Goal: Communication & Community: Share content

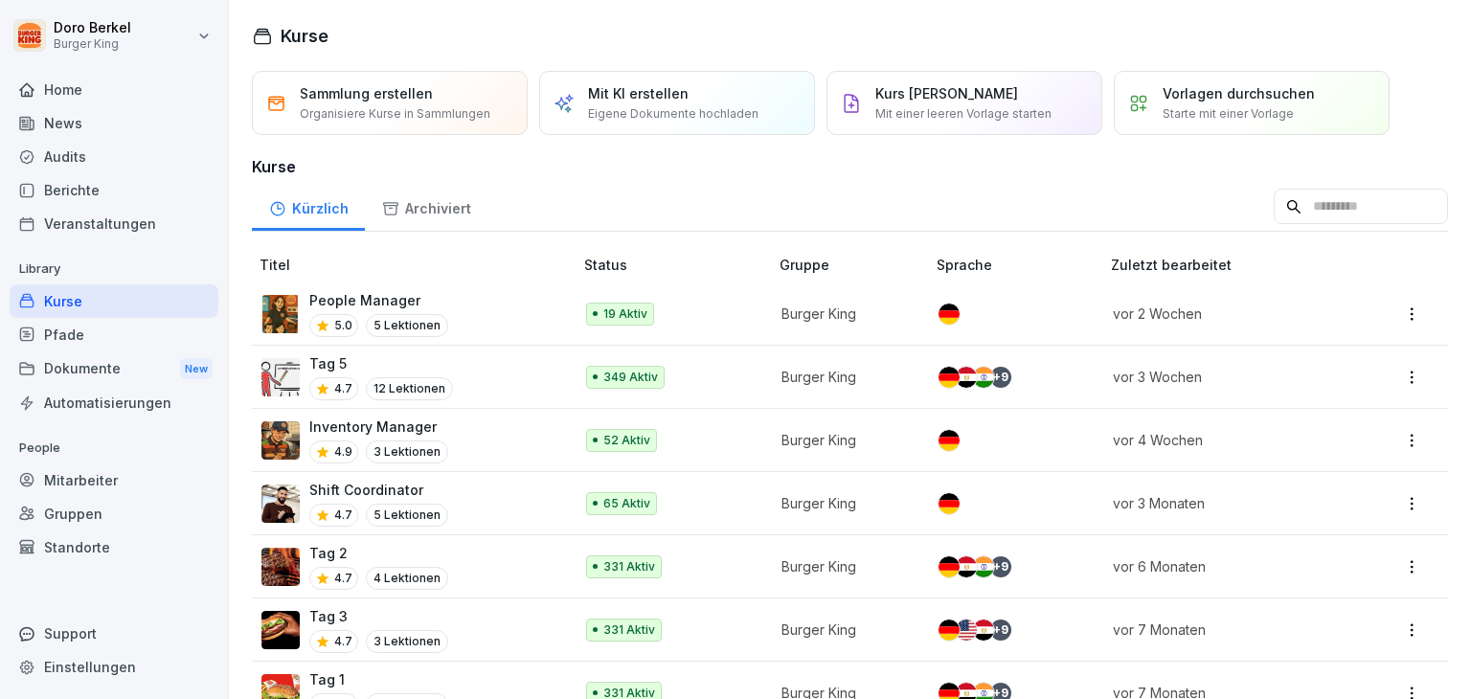
click at [89, 123] on div "News" at bounding box center [114, 123] width 209 height 34
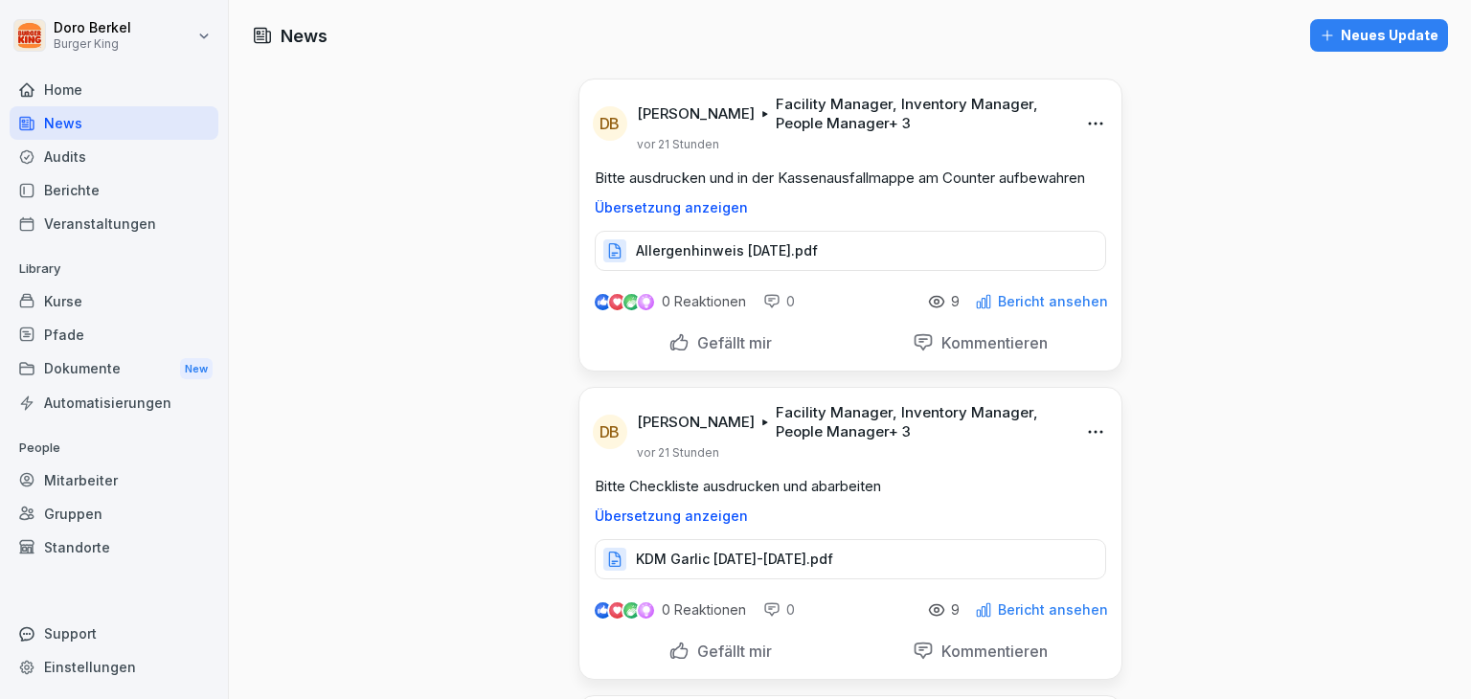
click at [1367, 42] on div "Neues Update" at bounding box center [1378, 35] width 119 height 21
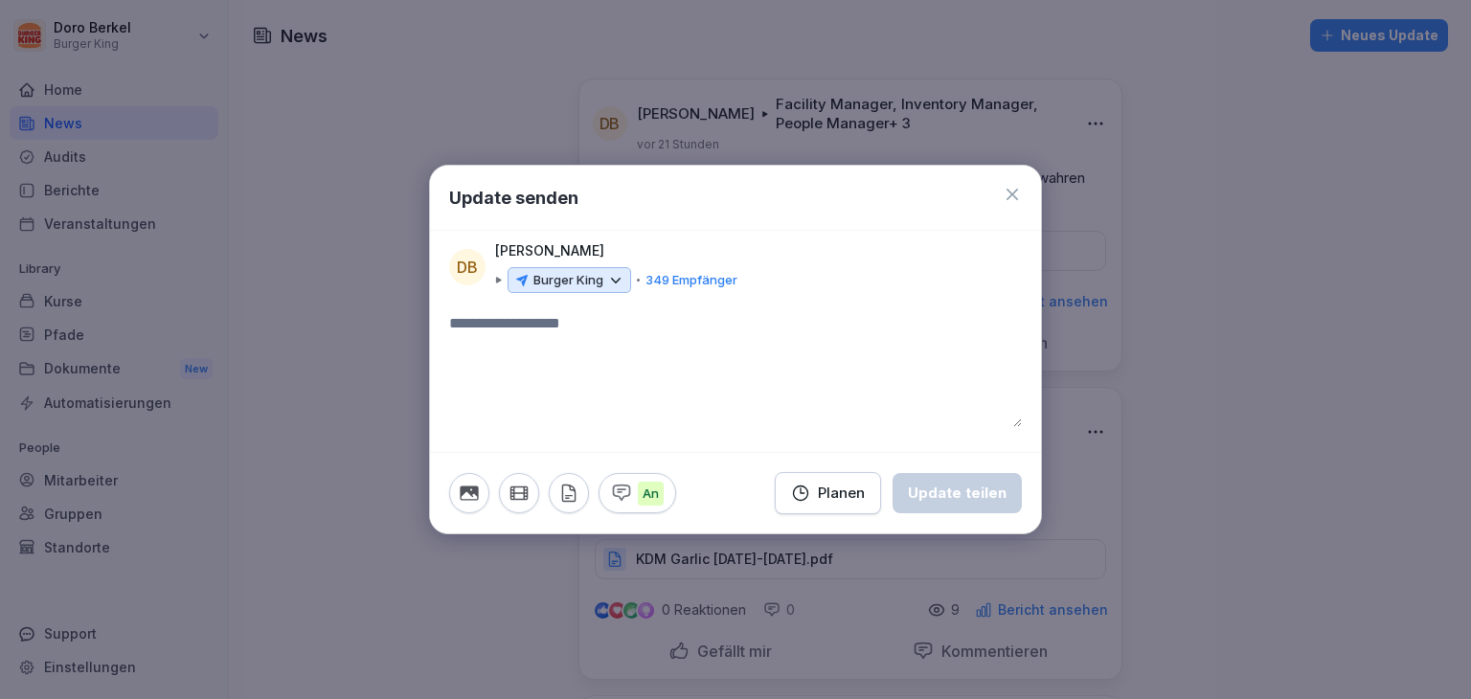
click at [605, 287] on div "Burger King" at bounding box center [569, 280] width 124 height 27
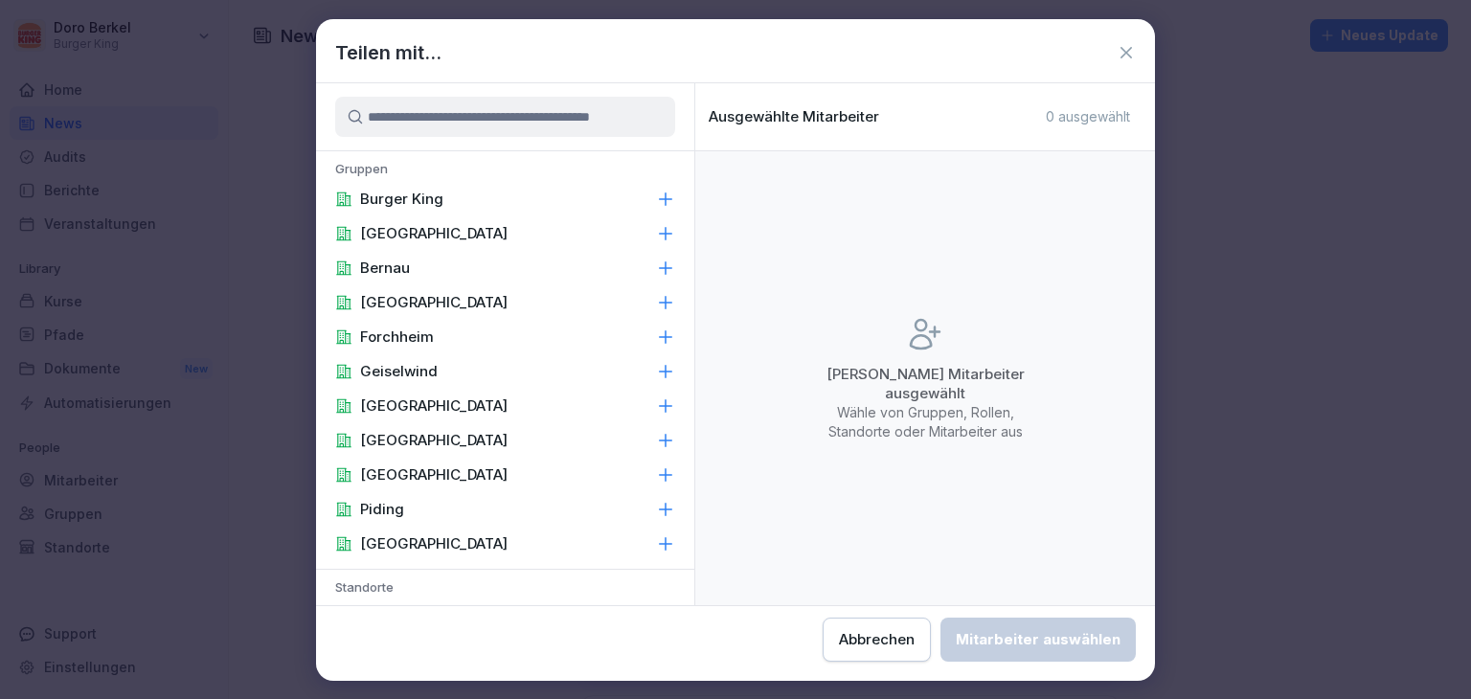
click at [454, 200] on div "Burger King" at bounding box center [505, 199] width 378 height 34
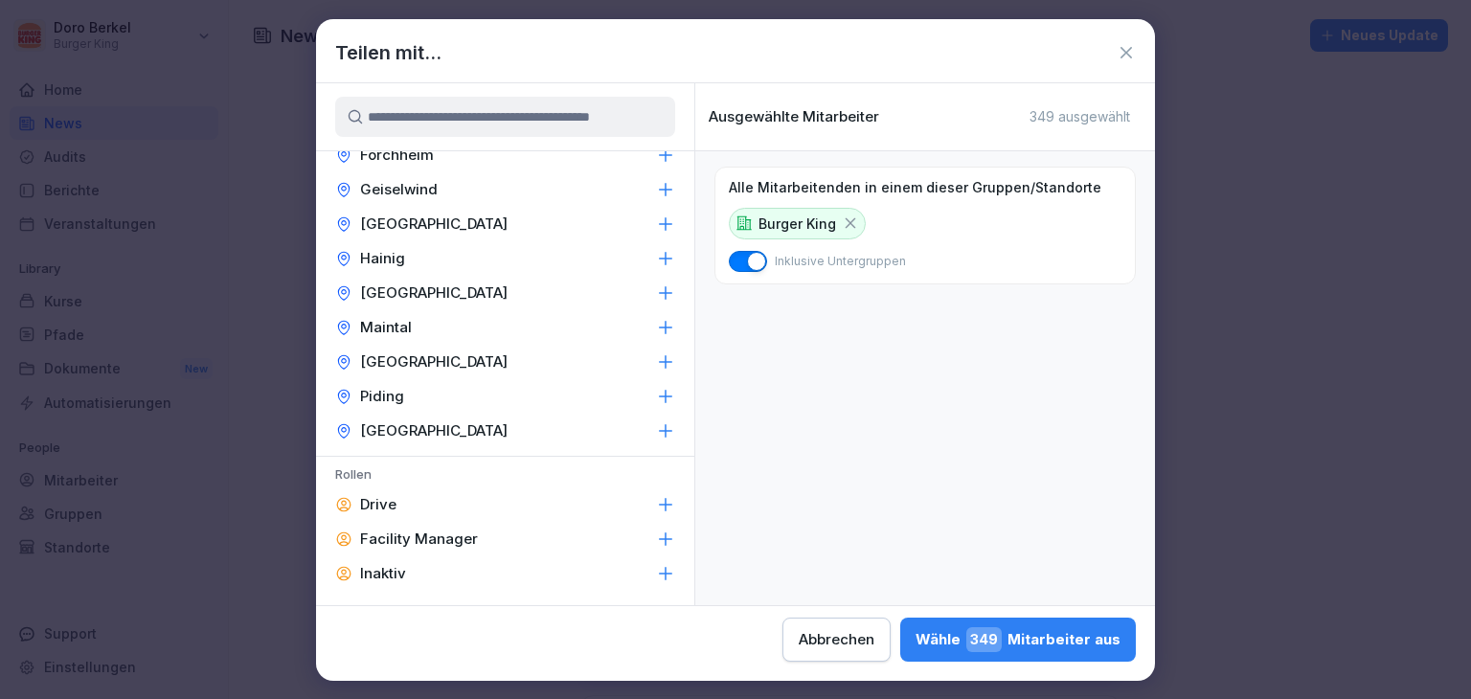
scroll to position [574, 0]
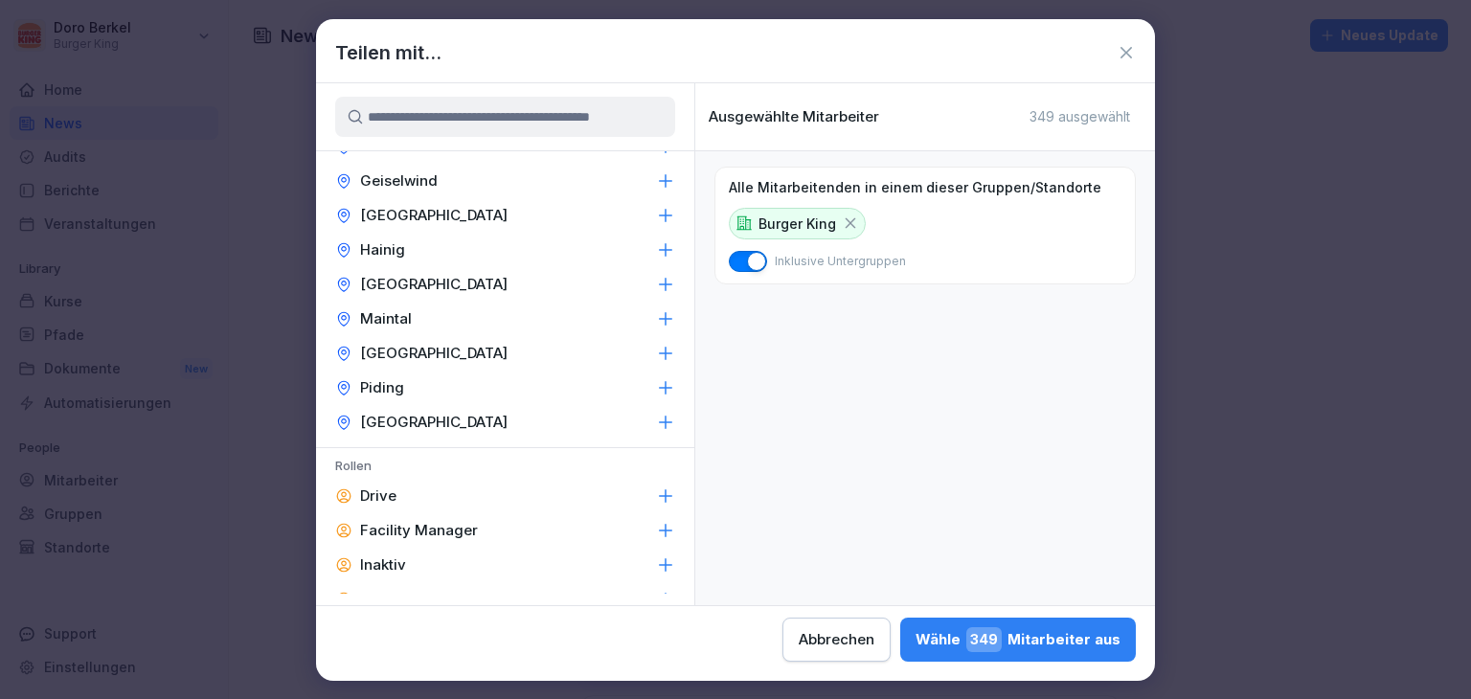
click at [421, 523] on p "Facility Manager" at bounding box center [419, 530] width 118 height 19
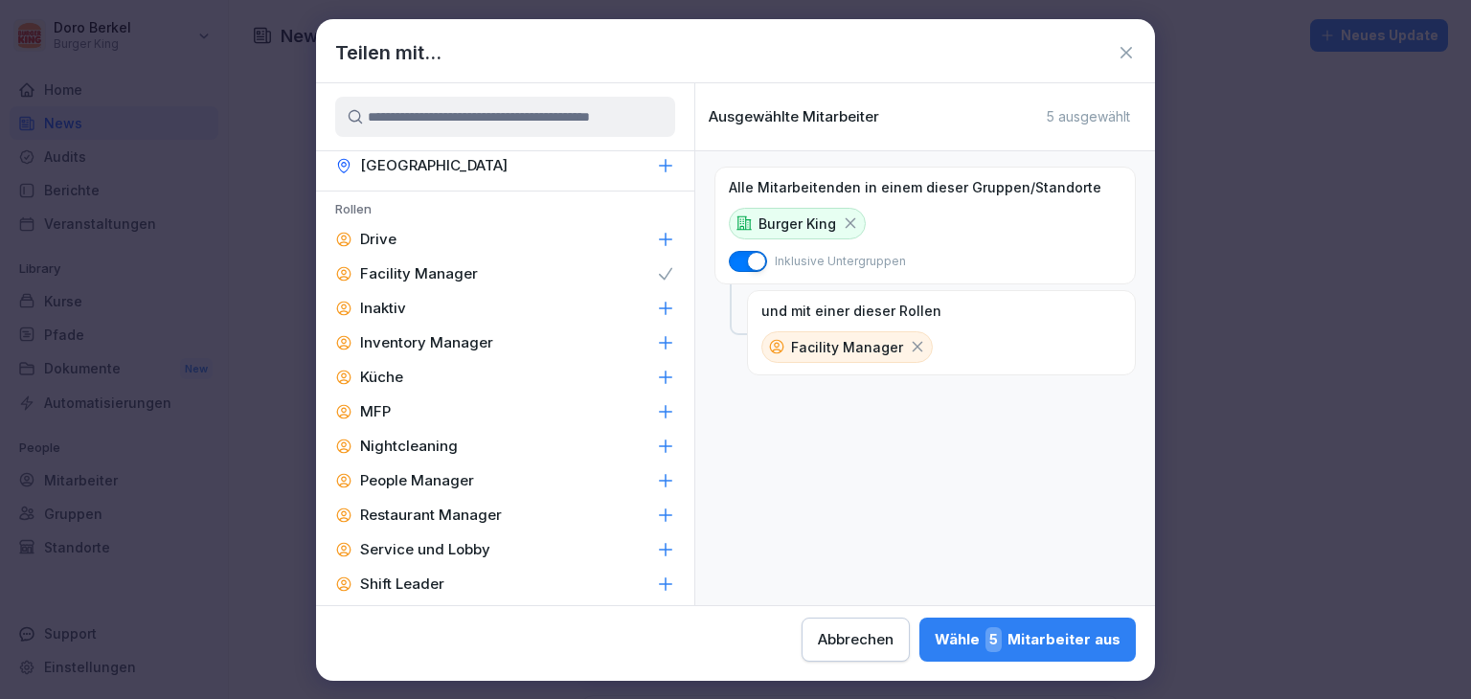
scroll to position [862, 0]
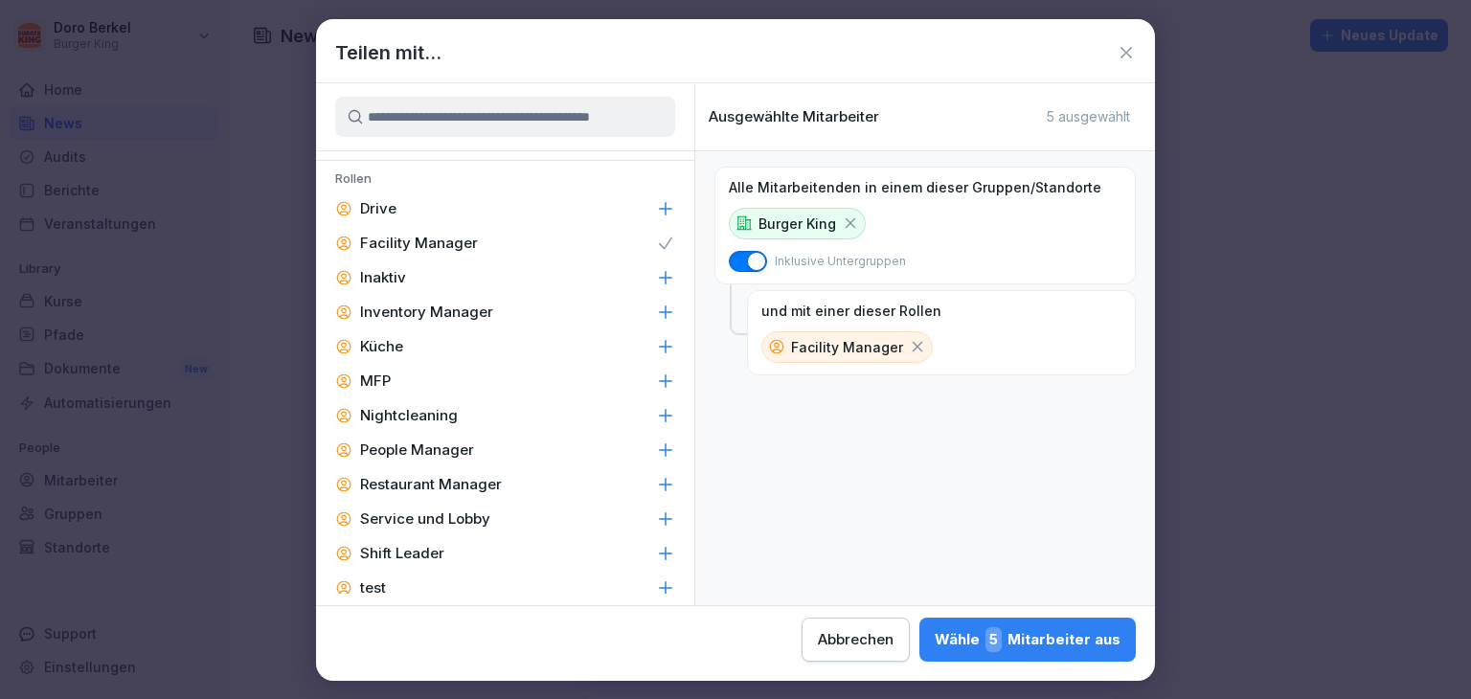
click at [461, 311] on p "Inventory Manager" at bounding box center [426, 312] width 133 height 19
click at [450, 452] on p "People Manager" at bounding box center [417, 449] width 114 height 19
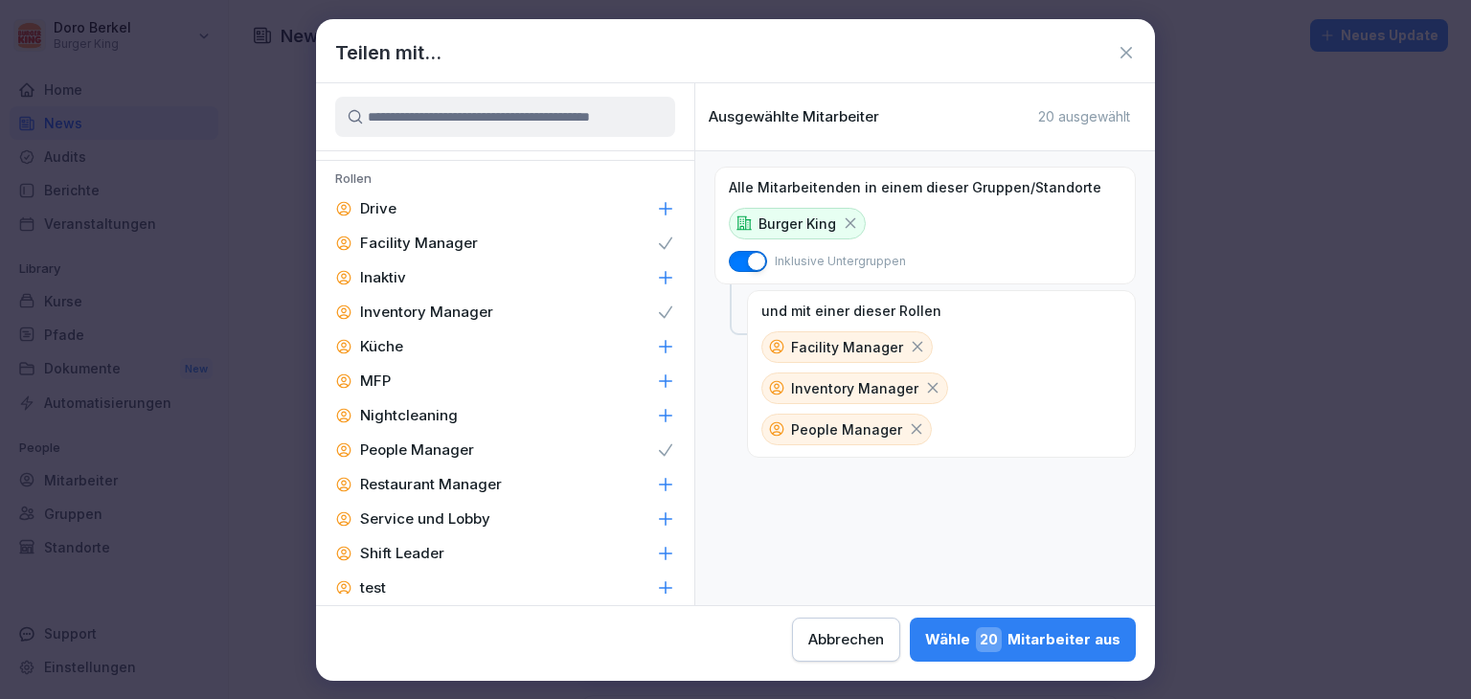
click at [439, 550] on p "Shift Leader" at bounding box center [402, 553] width 84 height 19
click at [465, 485] on p "Restaurant Manager" at bounding box center [431, 484] width 142 height 19
click at [1040, 640] on div "Wähle 59 Mitarbeiter aus" at bounding box center [1022, 639] width 195 height 25
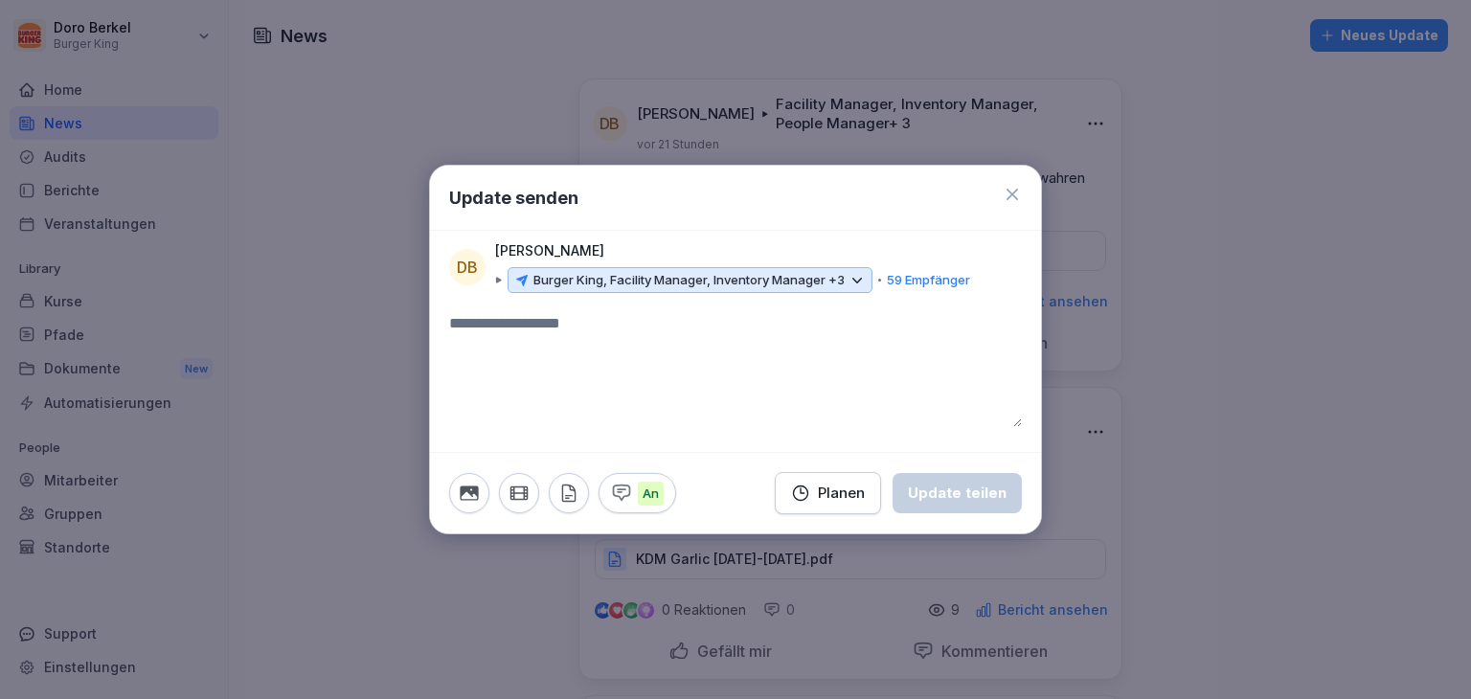
click at [559, 489] on icon "button" at bounding box center [568, 493] width 21 height 21
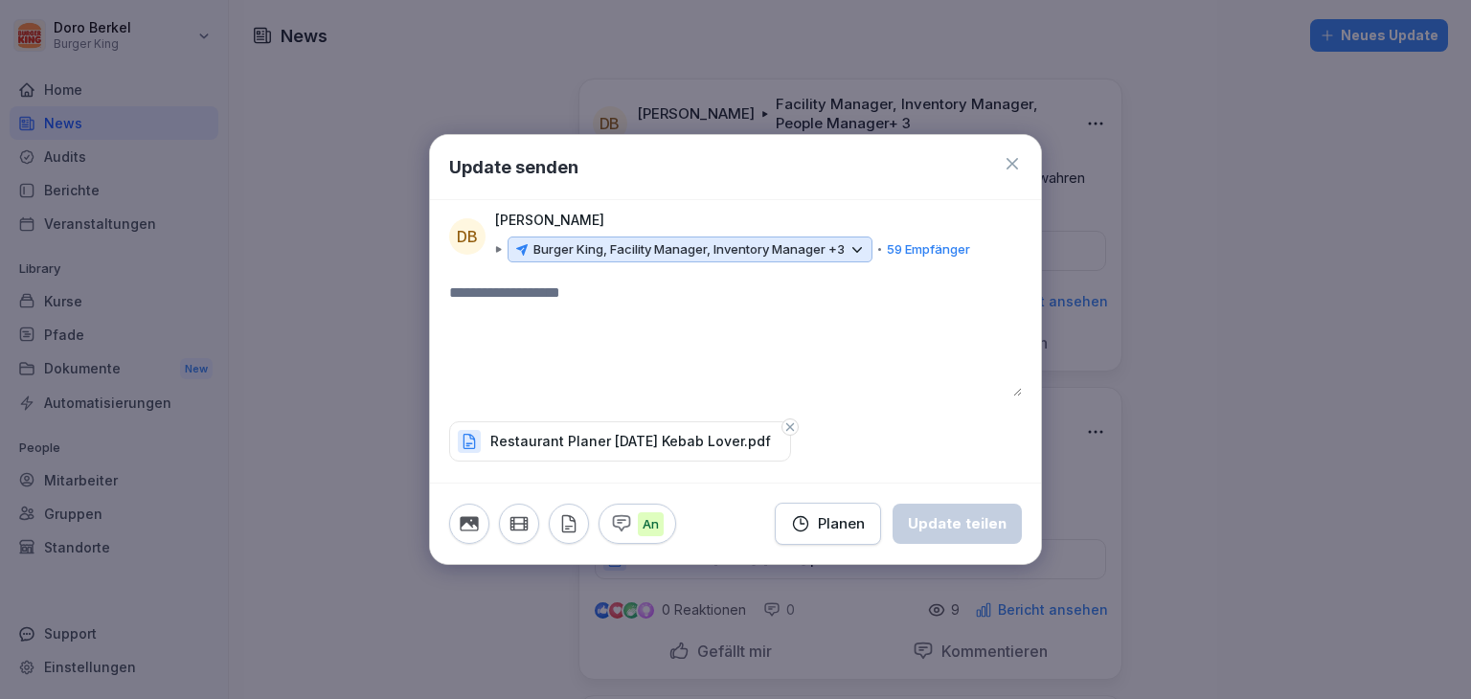
click at [569, 299] on textarea at bounding box center [735, 338] width 573 height 115
click at [992, 534] on button "Update teilen" at bounding box center [956, 524] width 129 height 40
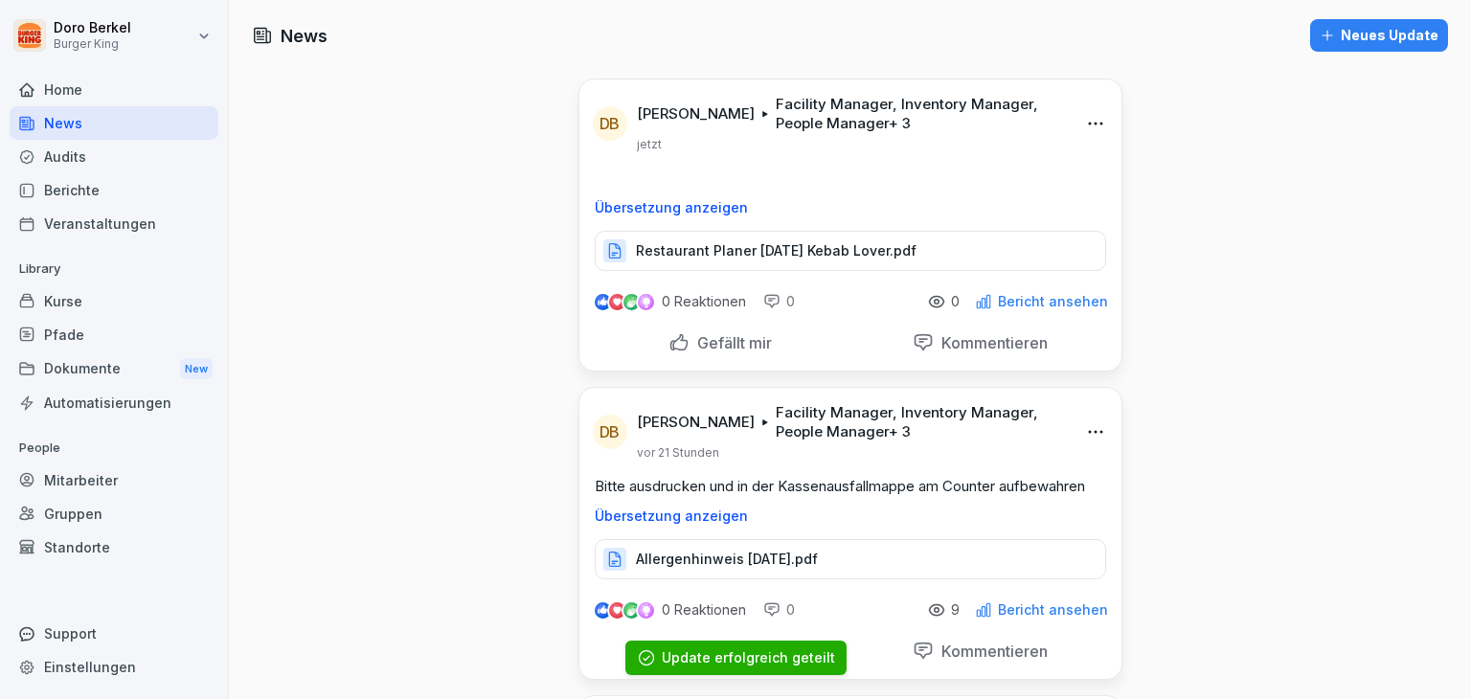
click at [1356, 46] on button "Neues Update" at bounding box center [1379, 35] width 138 height 33
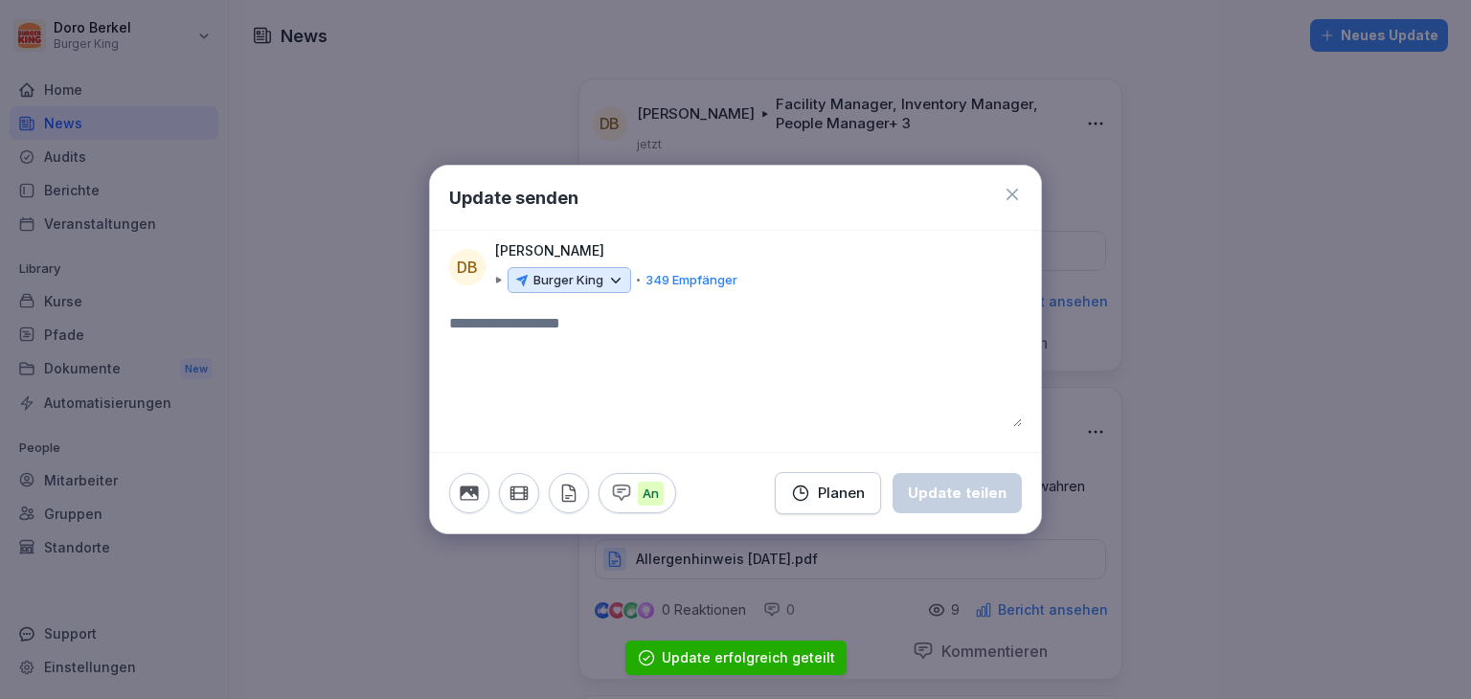
click at [559, 281] on p "Burger King" at bounding box center [568, 280] width 70 height 19
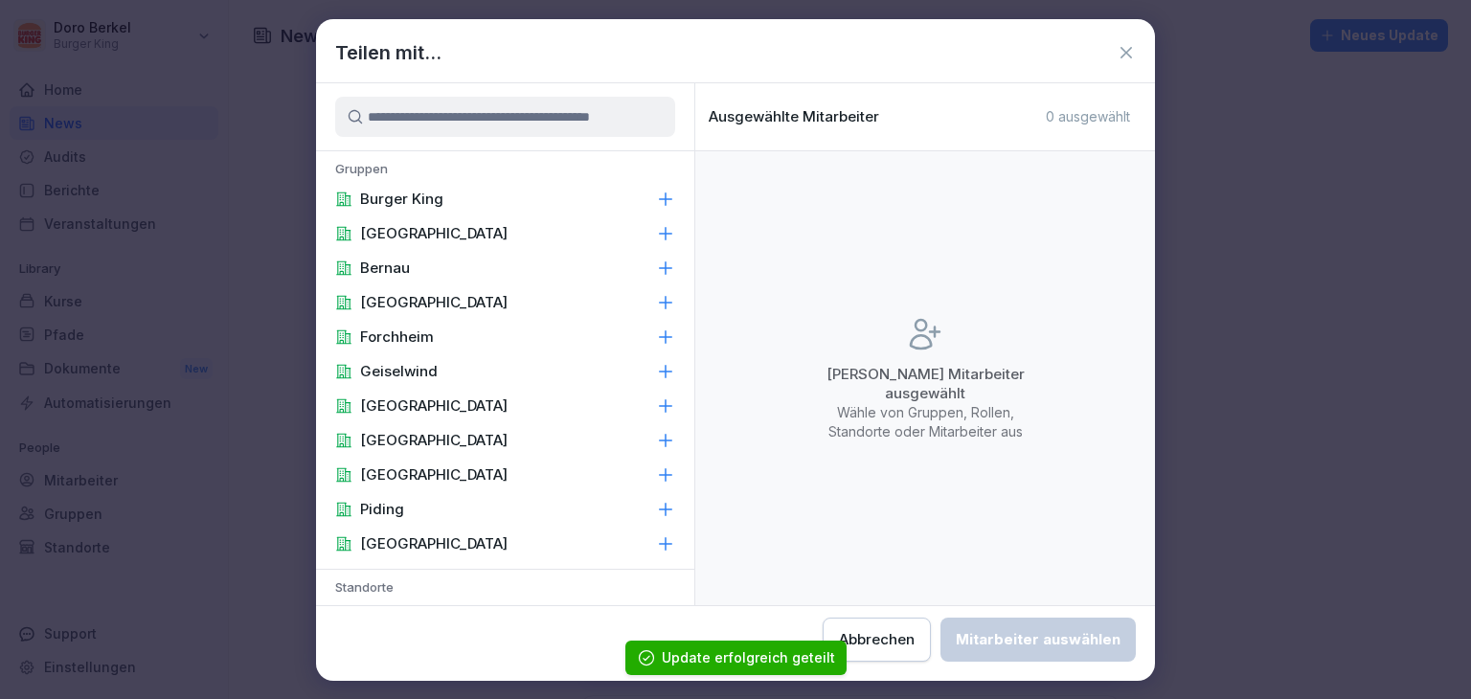
click at [448, 196] on div "Burger King" at bounding box center [505, 199] width 378 height 34
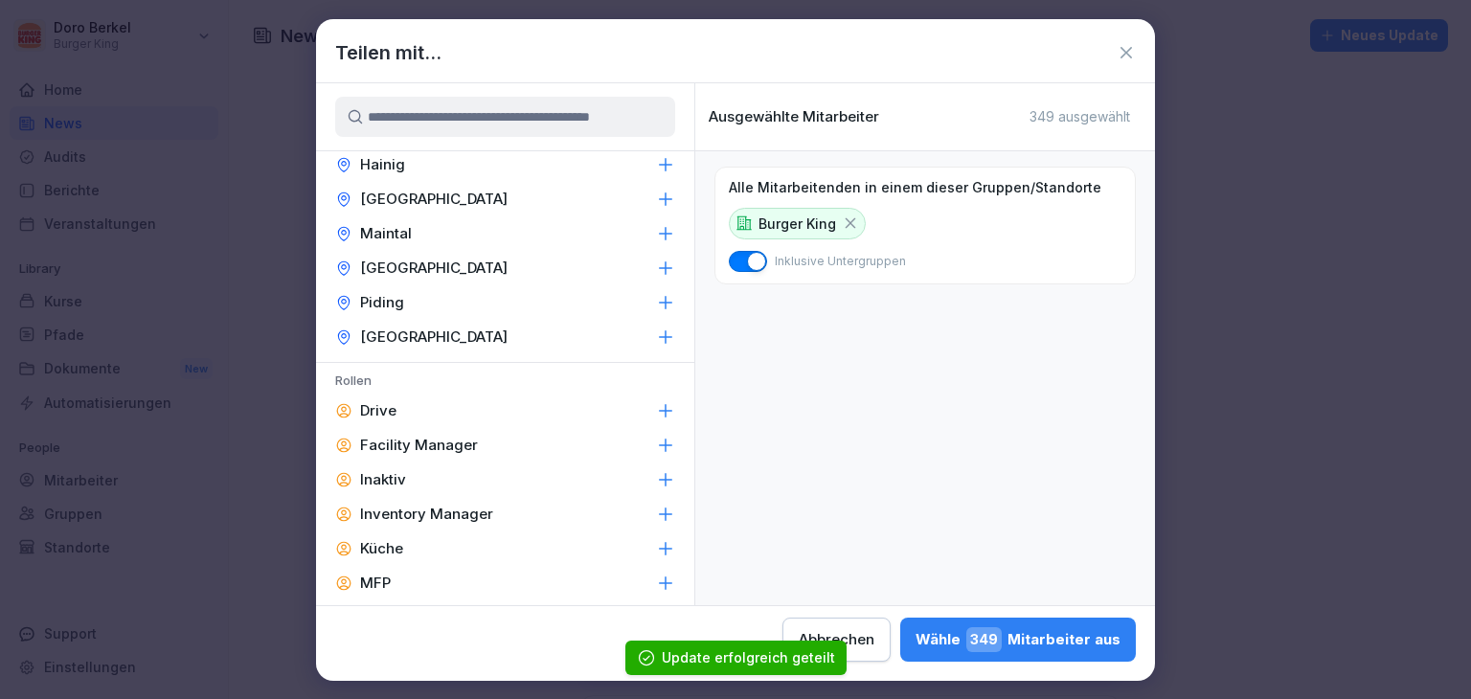
scroll to position [670, 0]
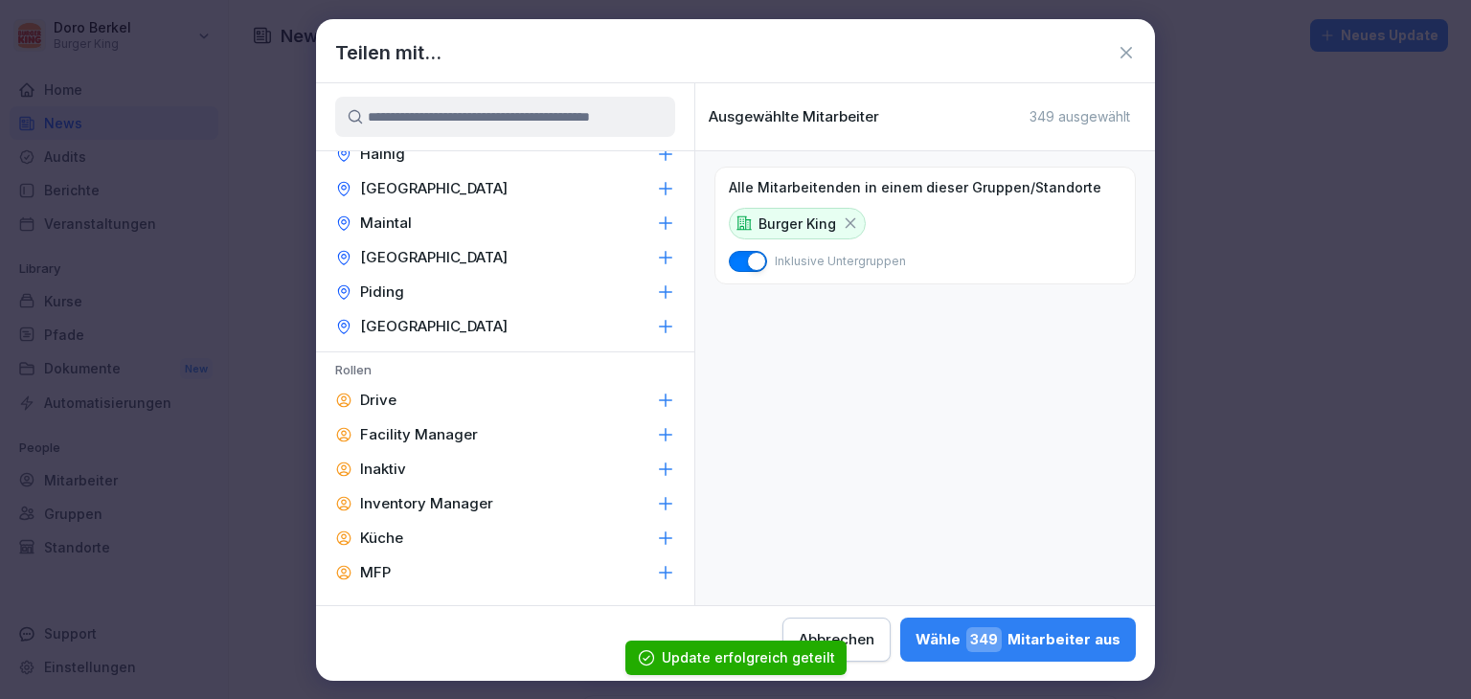
click at [460, 429] on p "Facility Manager" at bounding box center [419, 434] width 118 height 19
click at [448, 507] on p "Inventory Manager" at bounding box center [426, 503] width 133 height 19
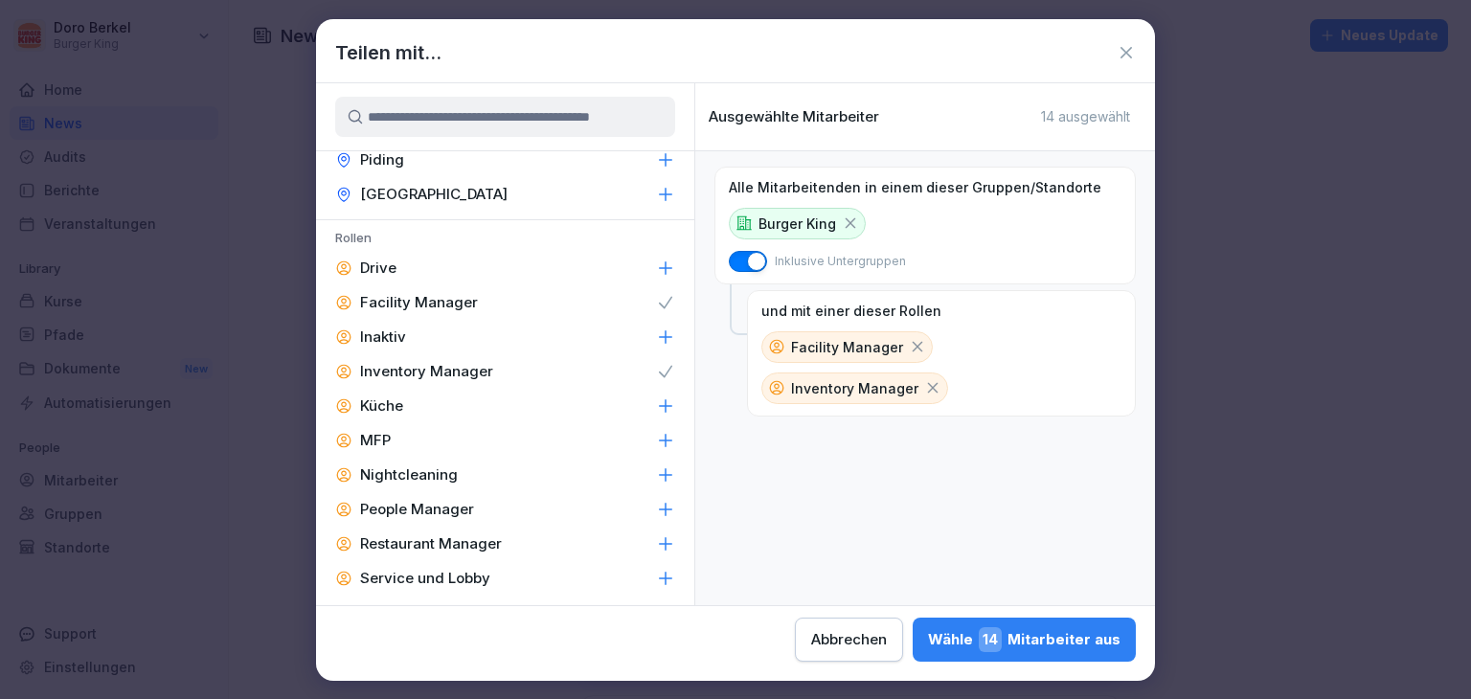
scroll to position [862, 0]
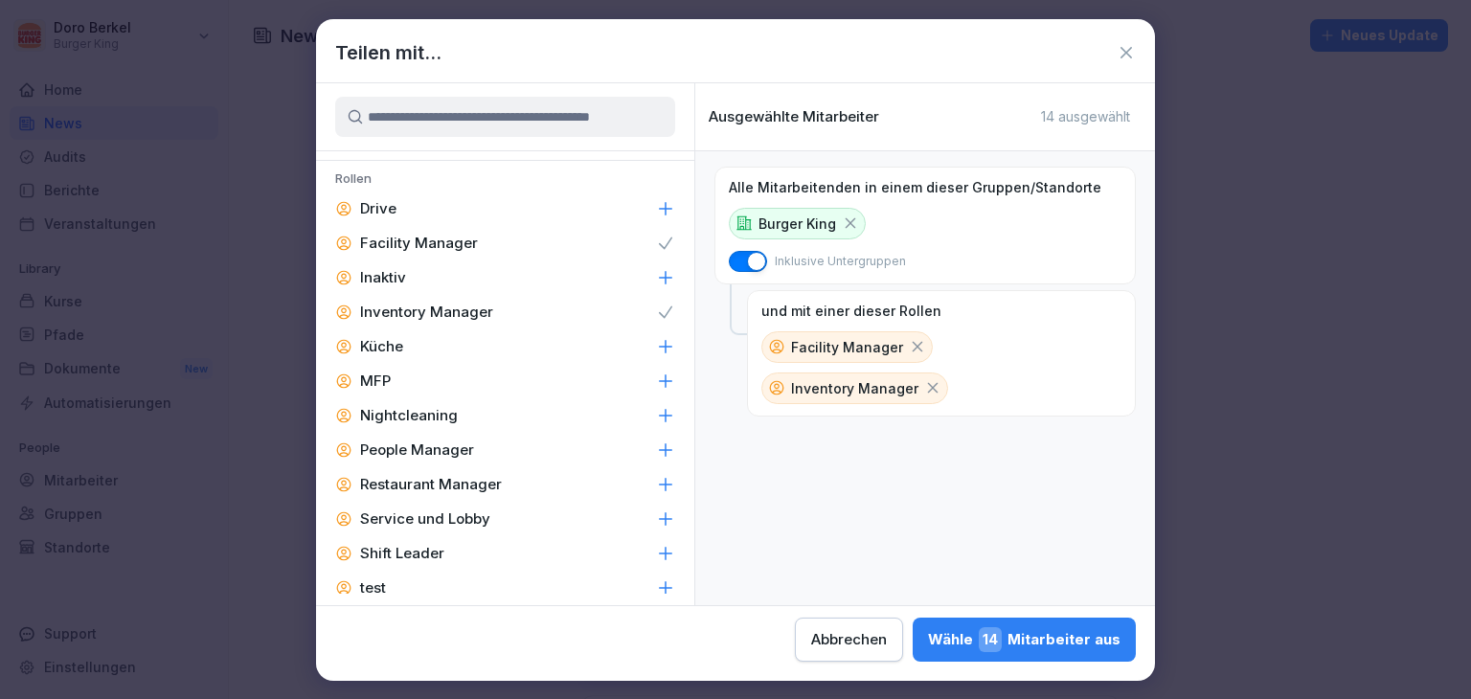
click at [437, 440] on p "People Manager" at bounding box center [417, 449] width 114 height 19
click at [439, 477] on p "Restaurant Manager" at bounding box center [431, 484] width 142 height 19
click at [424, 554] on p "Shift Leader" at bounding box center [402, 553] width 84 height 19
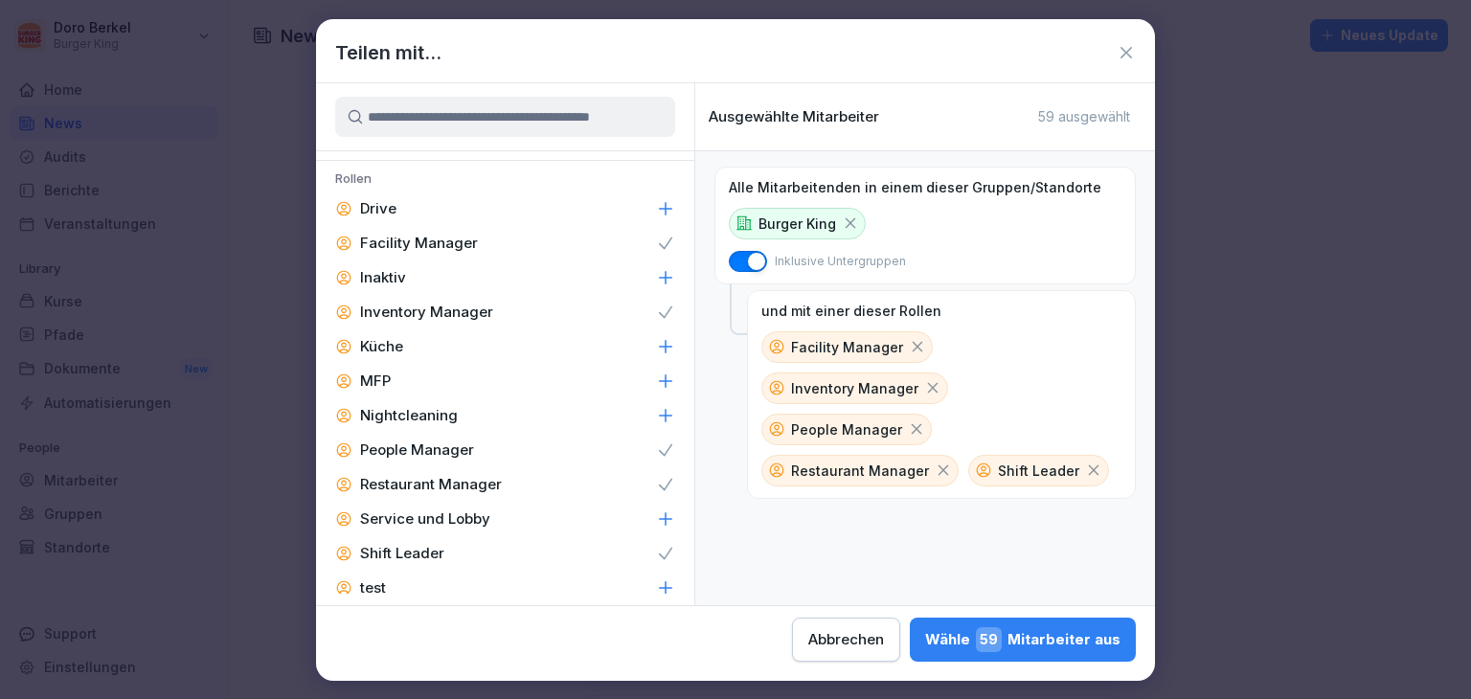
click at [1026, 643] on div "Wähle 59 Mitarbeiter aus" at bounding box center [1022, 639] width 195 height 25
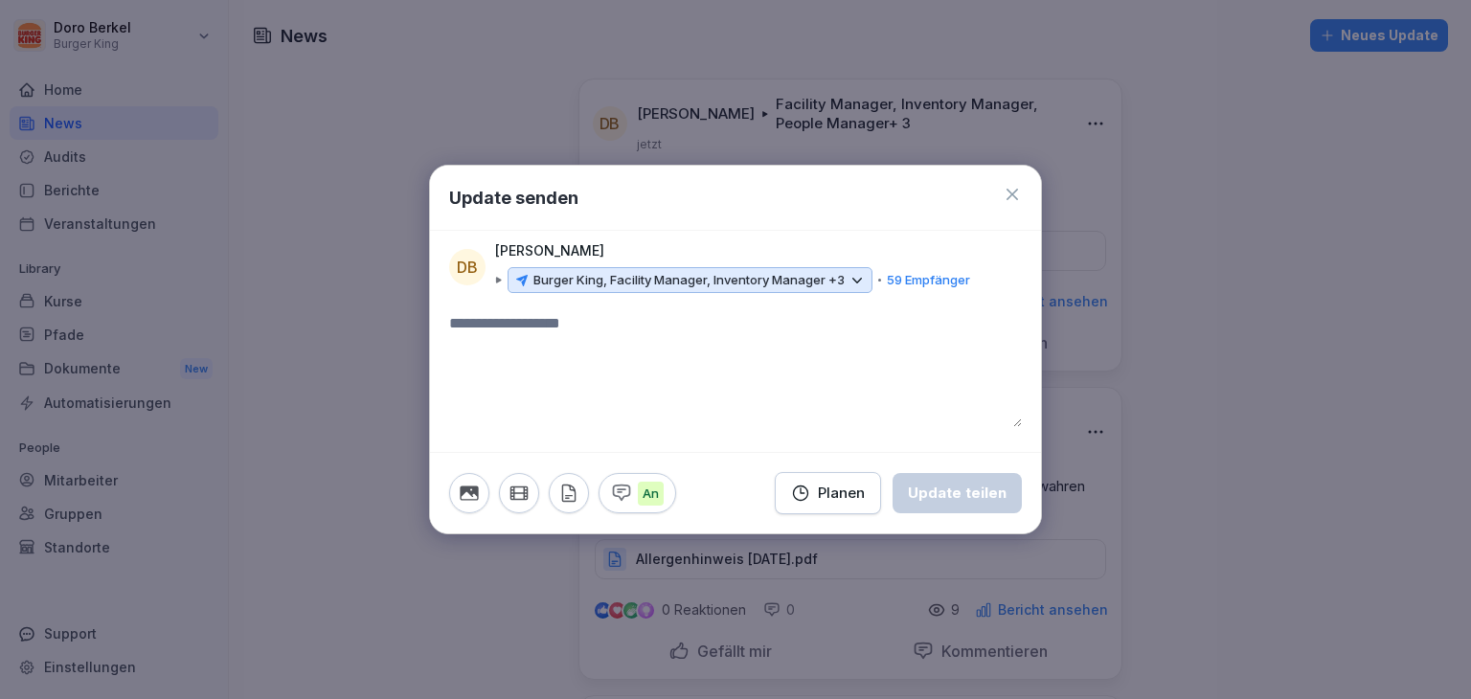
click at [568, 497] on icon "button" at bounding box center [568, 493] width 12 height 16
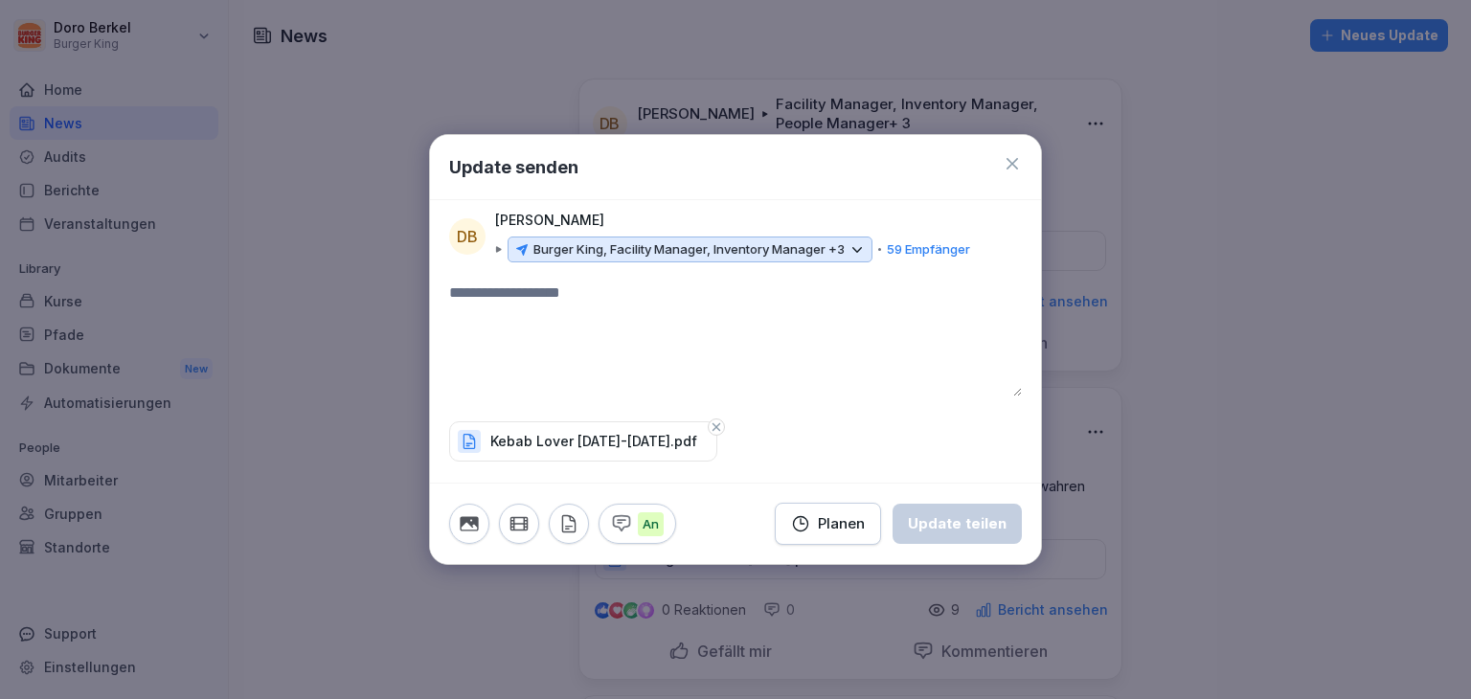
click at [517, 326] on textarea at bounding box center [735, 338] width 573 height 115
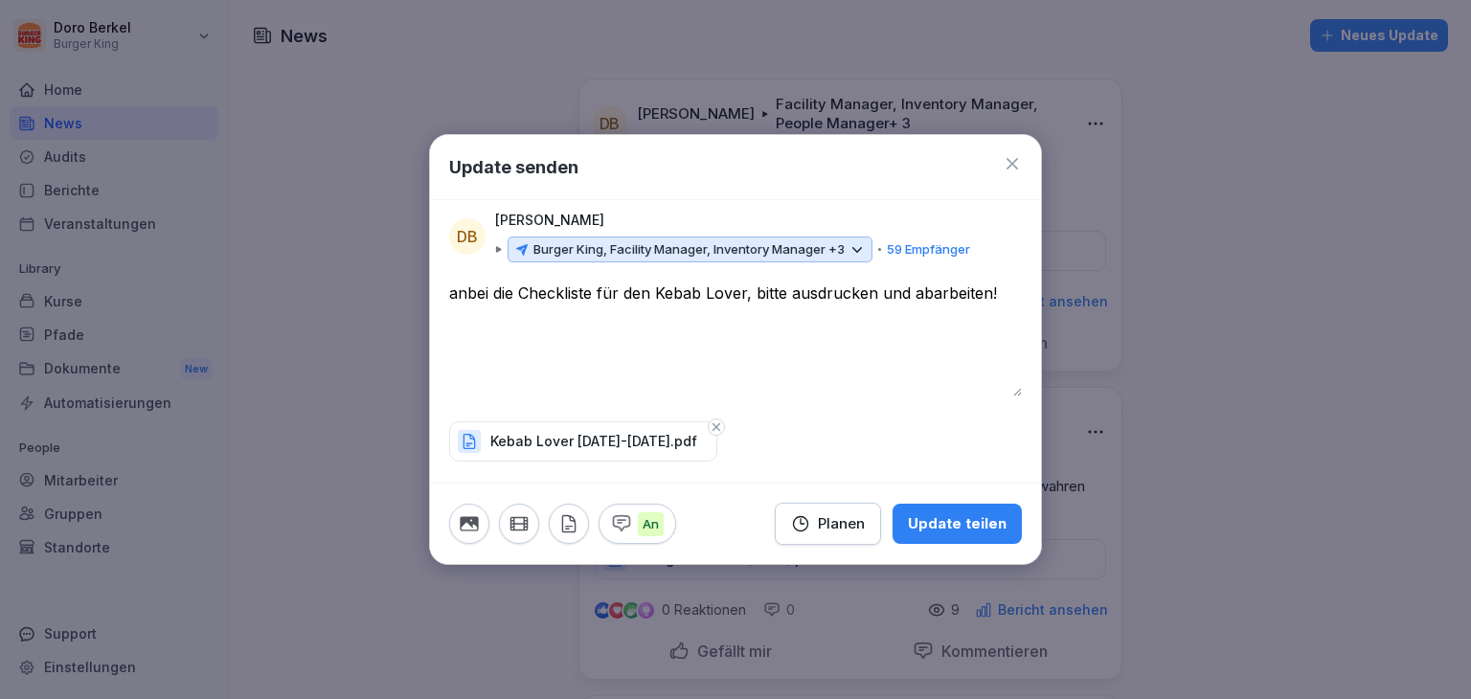
type textarea "**********"
click at [973, 526] on div "Update teilen" at bounding box center [957, 523] width 99 height 21
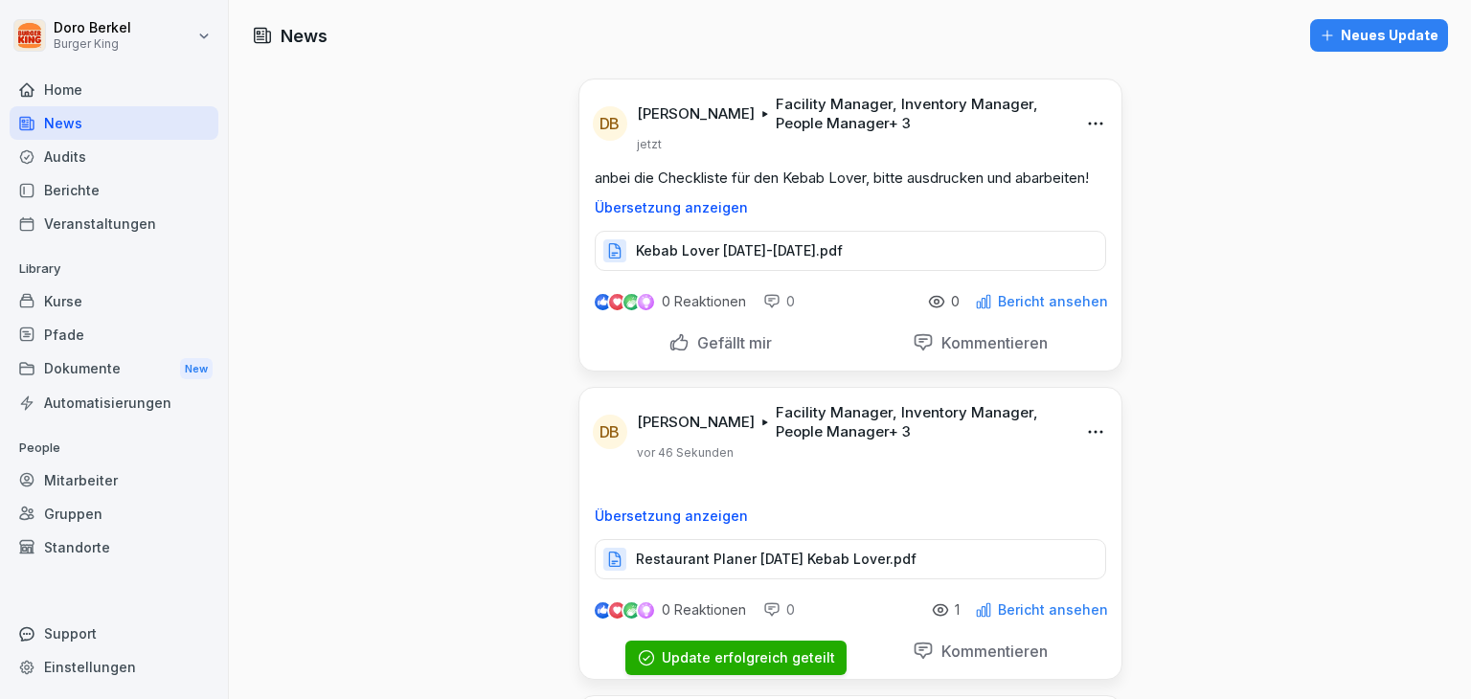
click at [82, 366] on div "Dokumente New" at bounding box center [114, 368] width 209 height 35
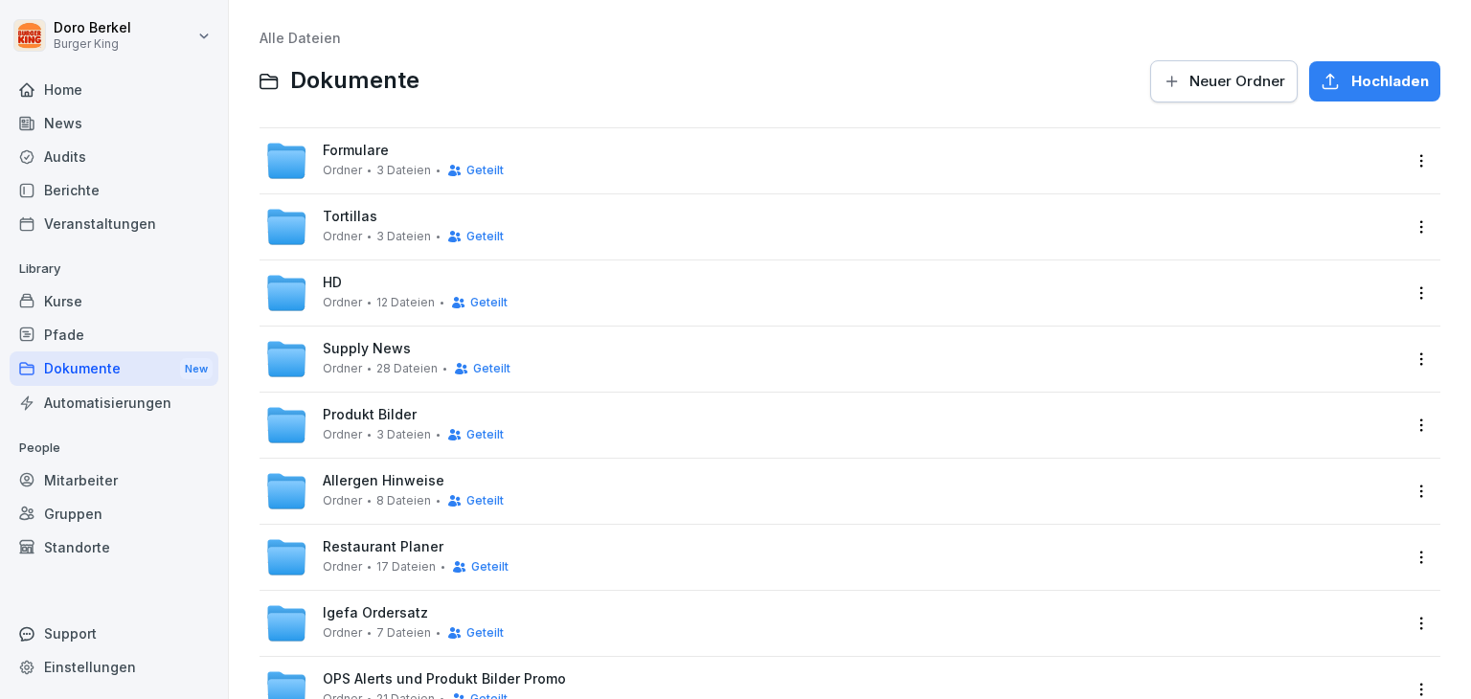
click at [371, 554] on span "Restaurant Planer" at bounding box center [383, 547] width 121 height 16
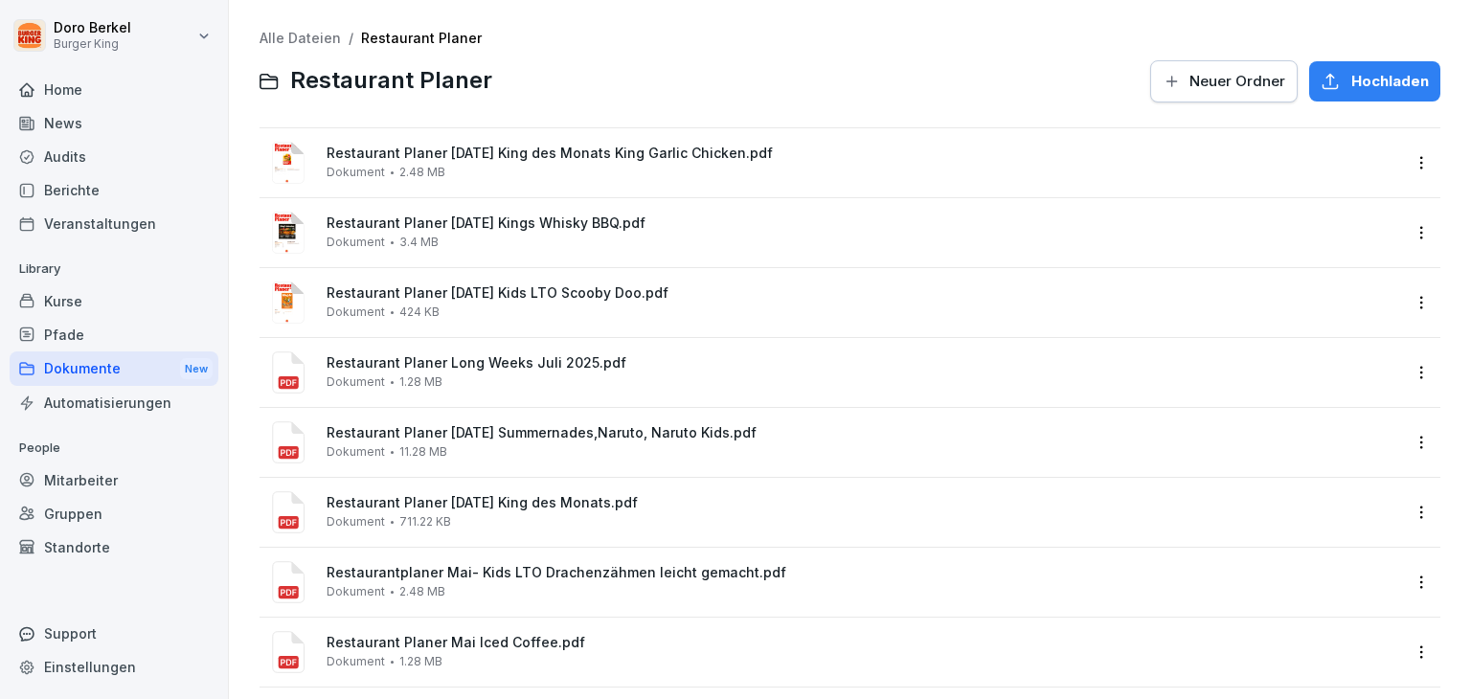
click at [1351, 78] on span "Hochladen" at bounding box center [1390, 81] width 78 height 21
